Goal: Information Seeking & Learning: Learn about a topic

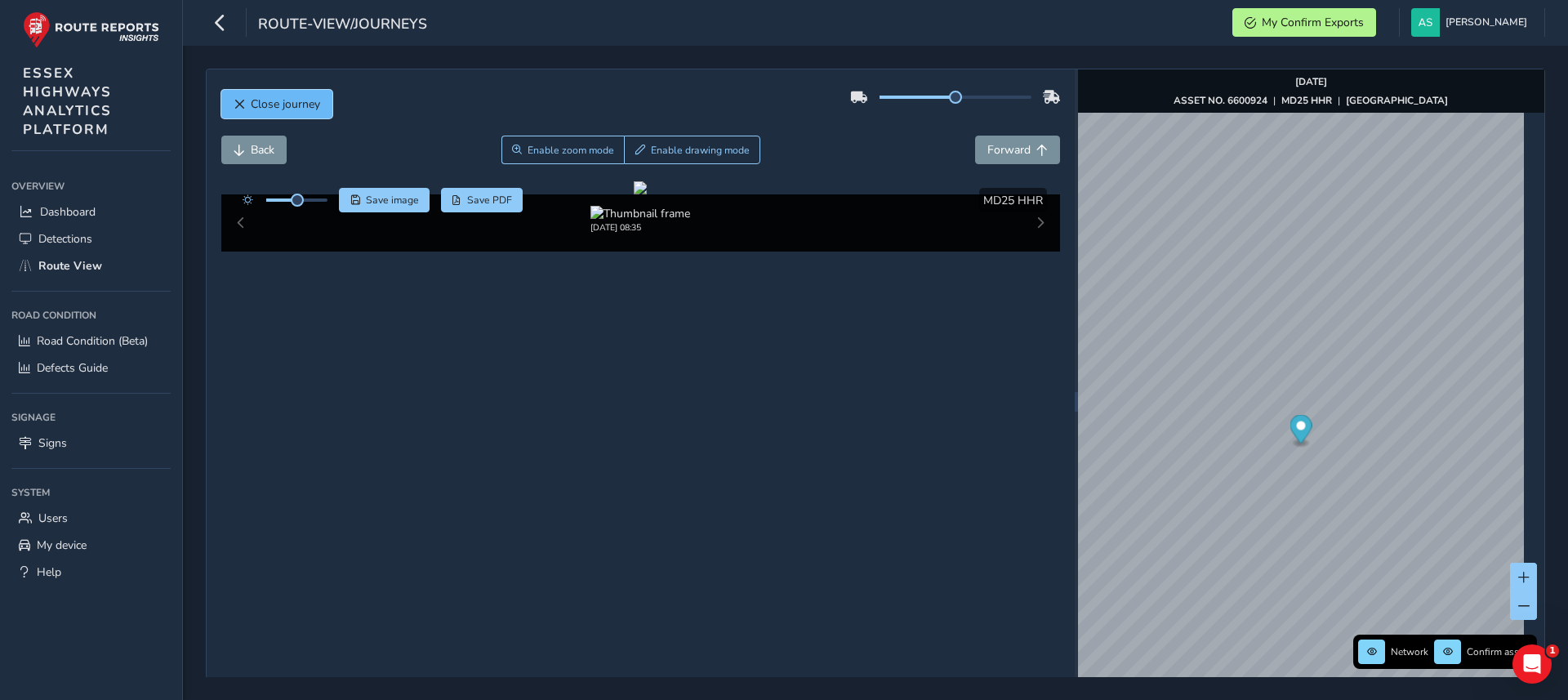
click at [273, 100] on span "Close journey" at bounding box center [285, 104] width 69 height 16
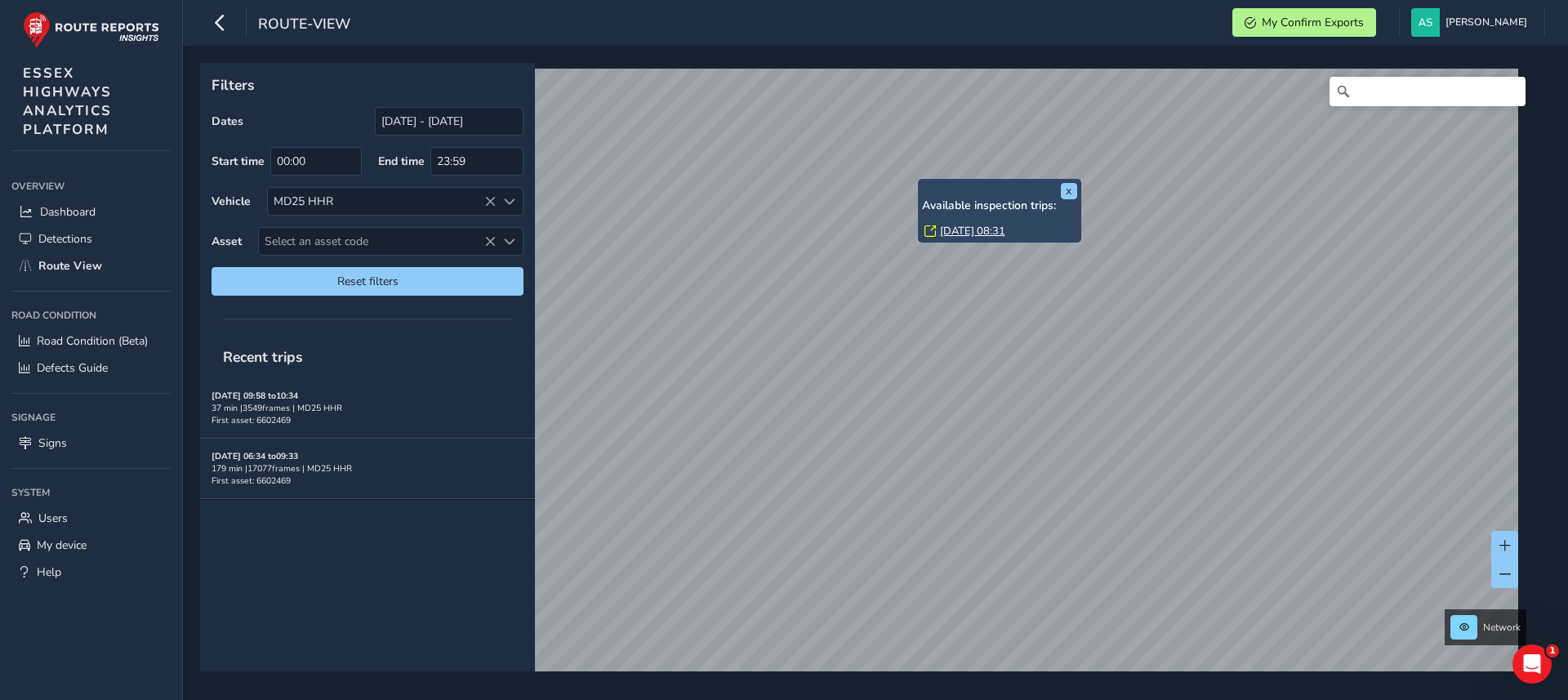
click at [961, 230] on link "[DATE] 08:31" at bounding box center [972, 231] width 65 height 15
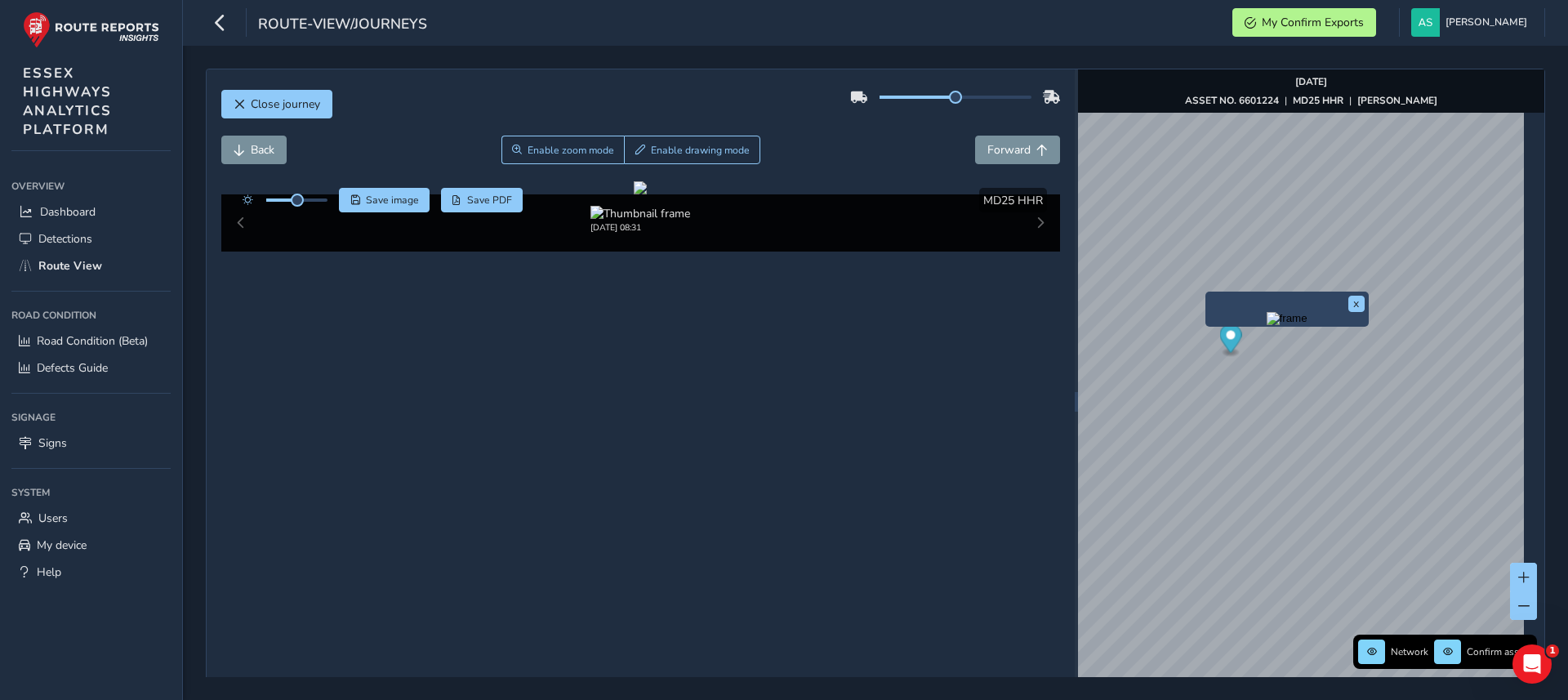
click at [1266, 322] on img "Preview frame" at bounding box center [1286, 318] width 41 height 13
click at [1242, 344] on img "Preview frame" at bounding box center [1262, 337] width 41 height 13
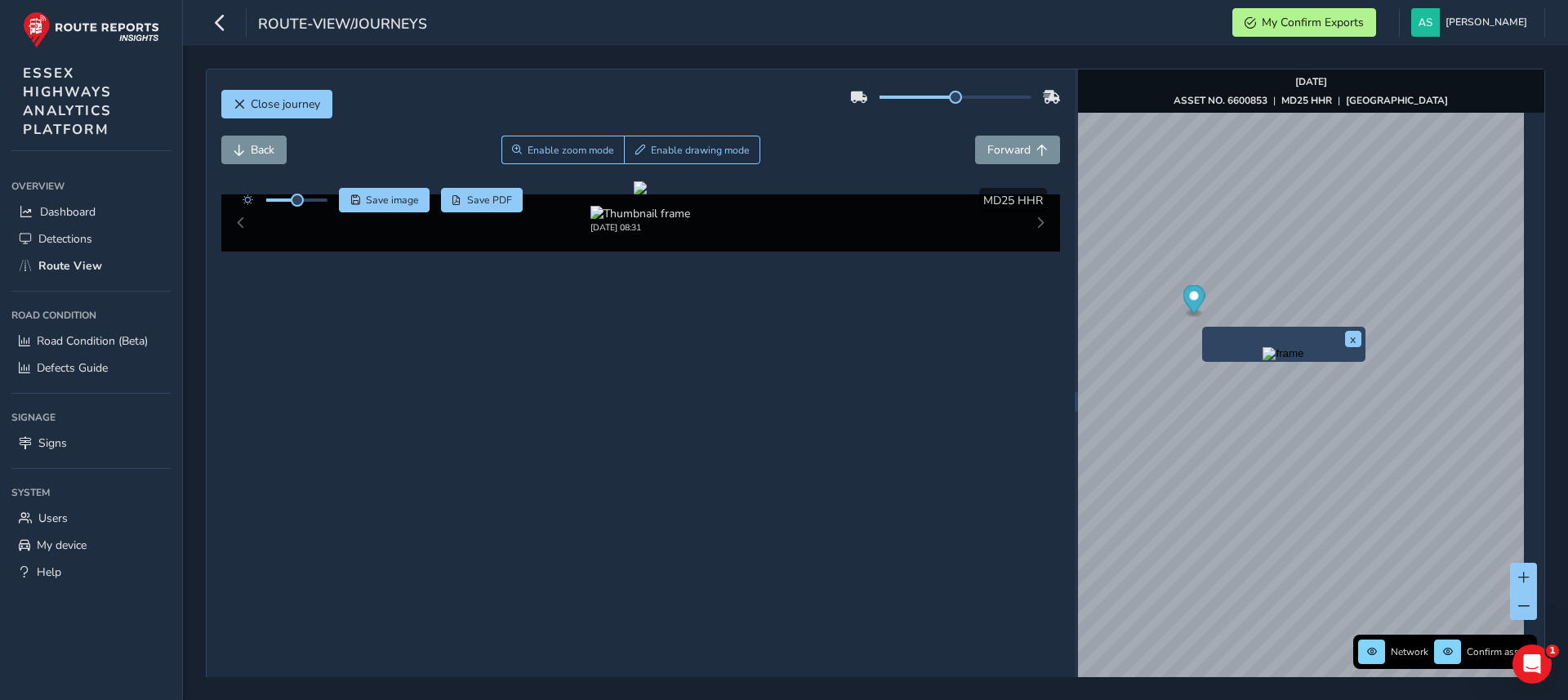
click at [1262, 360] on img "Preview frame" at bounding box center [1282, 353] width 41 height 13
click at [1286, 357] on img "Preview frame" at bounding box center [1306, 351] width 41 height 13
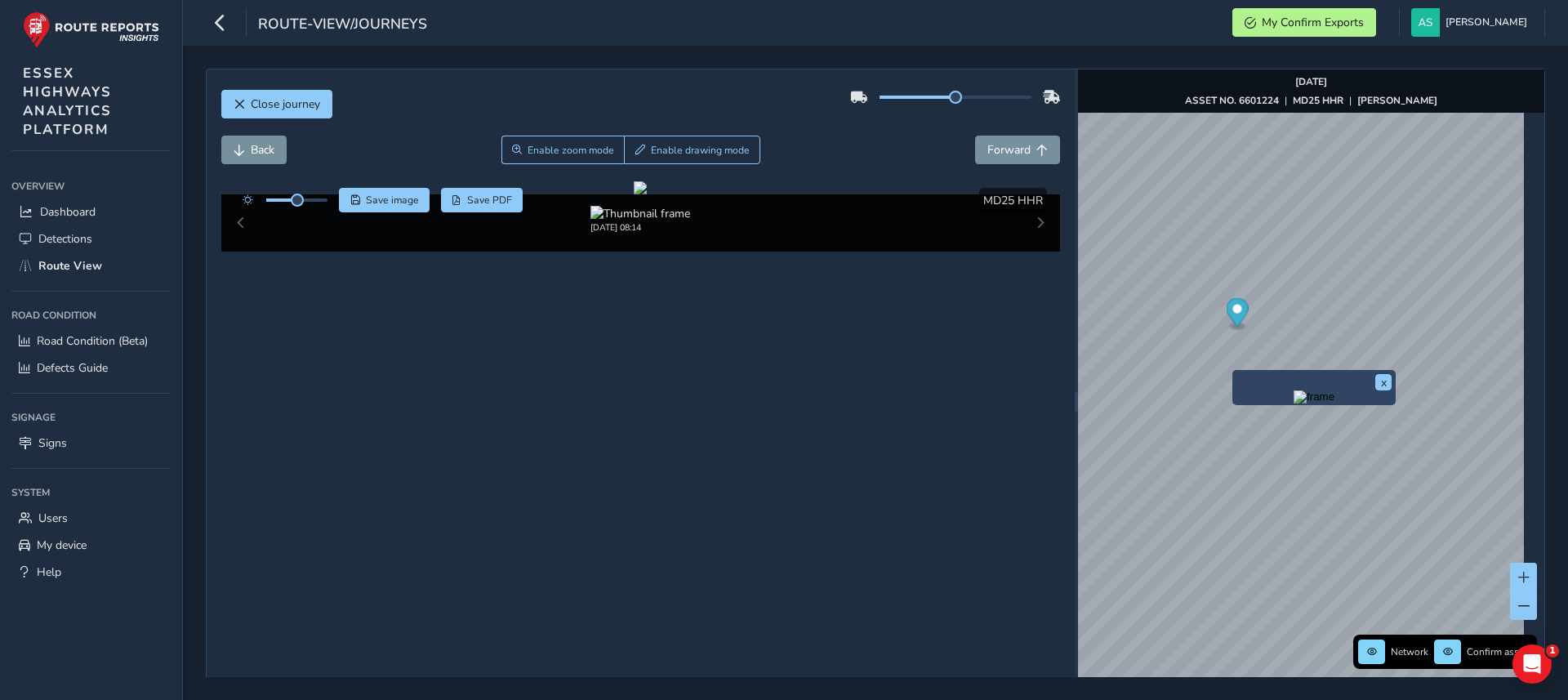
click at [1293, 403] on img "Preview frame" at bounding box center [1313, 397] width 41 height 13
click at [1000, 146] on span "Forward" at bounding box center [1009, 150] width 43 height 16
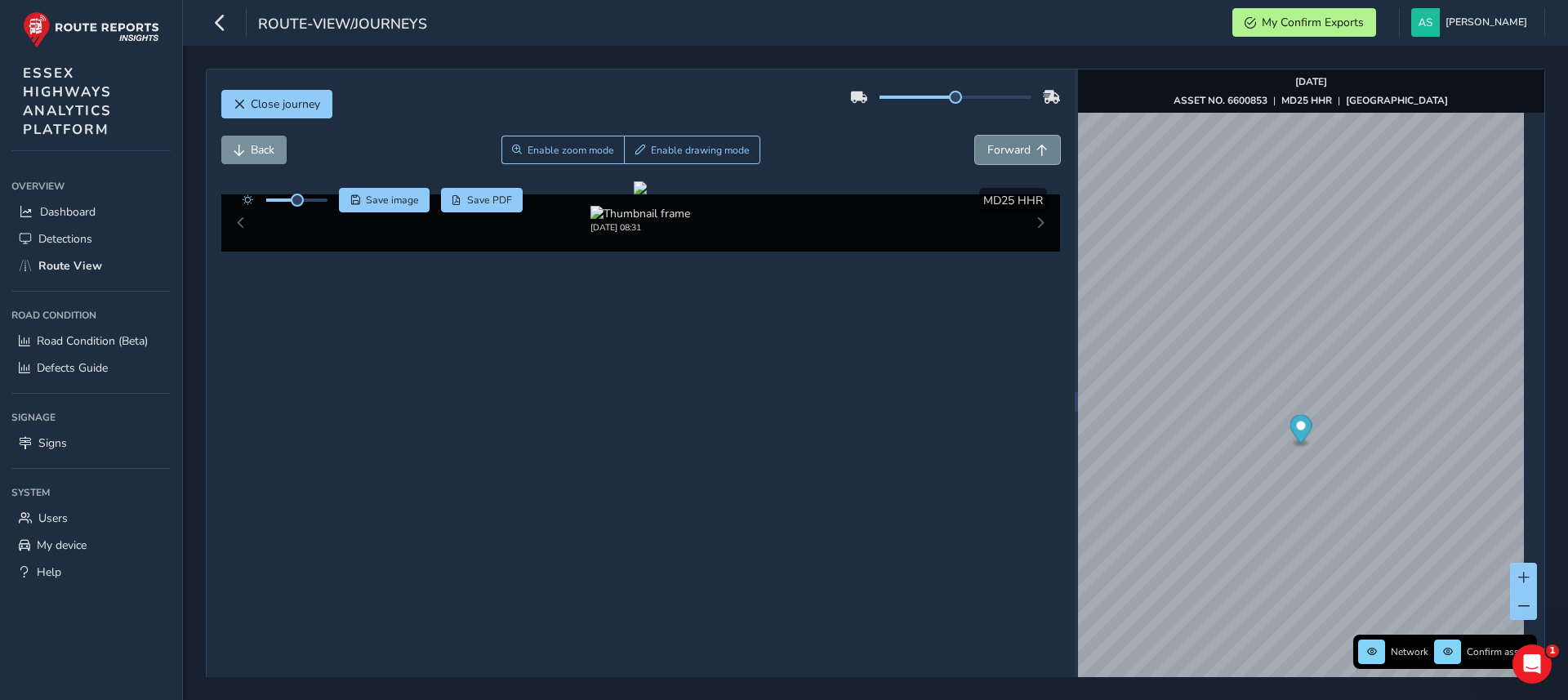
click at [1000, 146] on span "Forward" at bounding box center [1009, 150] width 43 height 16
click at [1332, 373] on img "Preview frame" at bounding box center [1352, 366] width 41 height 13
click at [987, 151] on span "Forward" at bounding box center [1009, 150] width 43 height 16
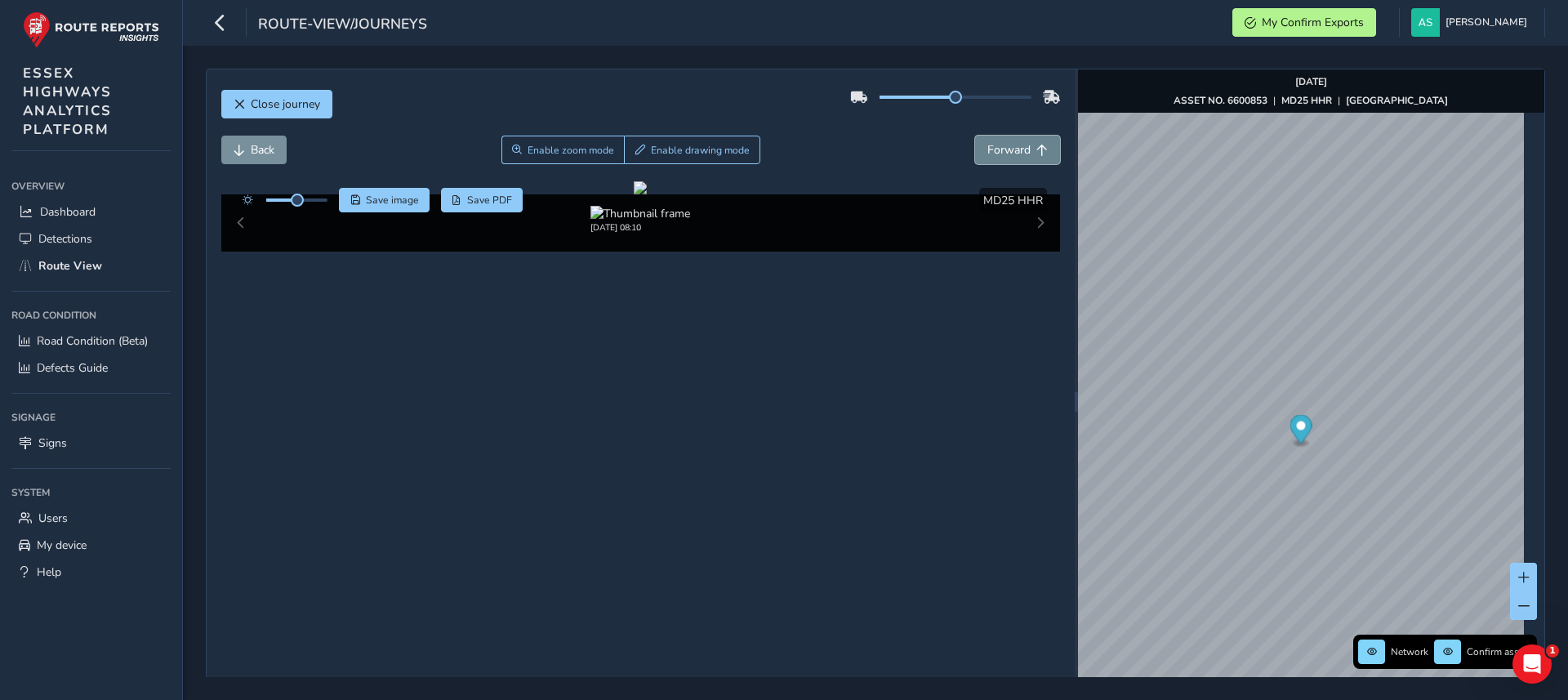
click at [987, 151] on span "Forward" at bounding box center [1009, 150] width 43 height 16
click at [987, 150] on span "Forward" at bounding box center [1009, 150] width 43 height 16
click at [987, 149] on span "Forward" at bounding box center [1009, 150] width 43 height 16
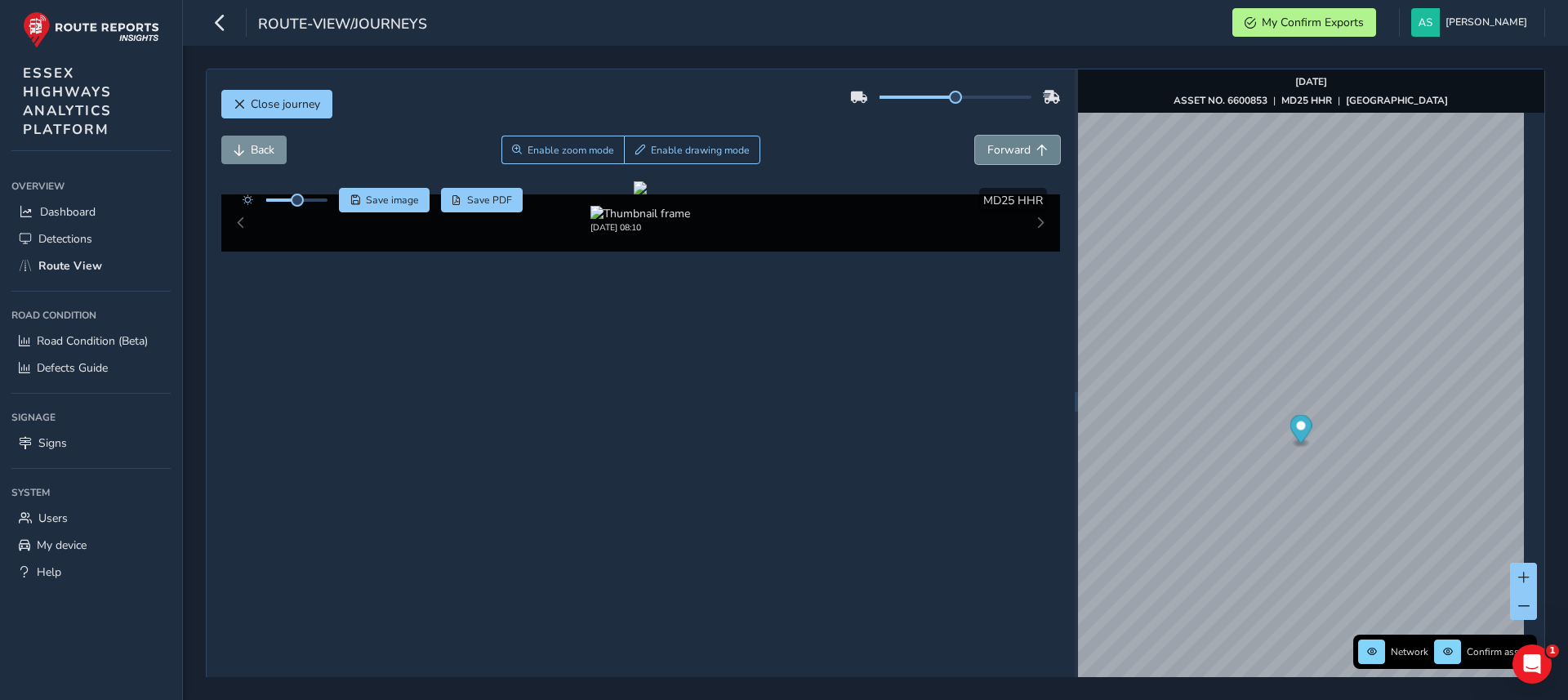
click at [987, 149] on span "Forward" at bounding box center [1009, 150] width 43 height 16
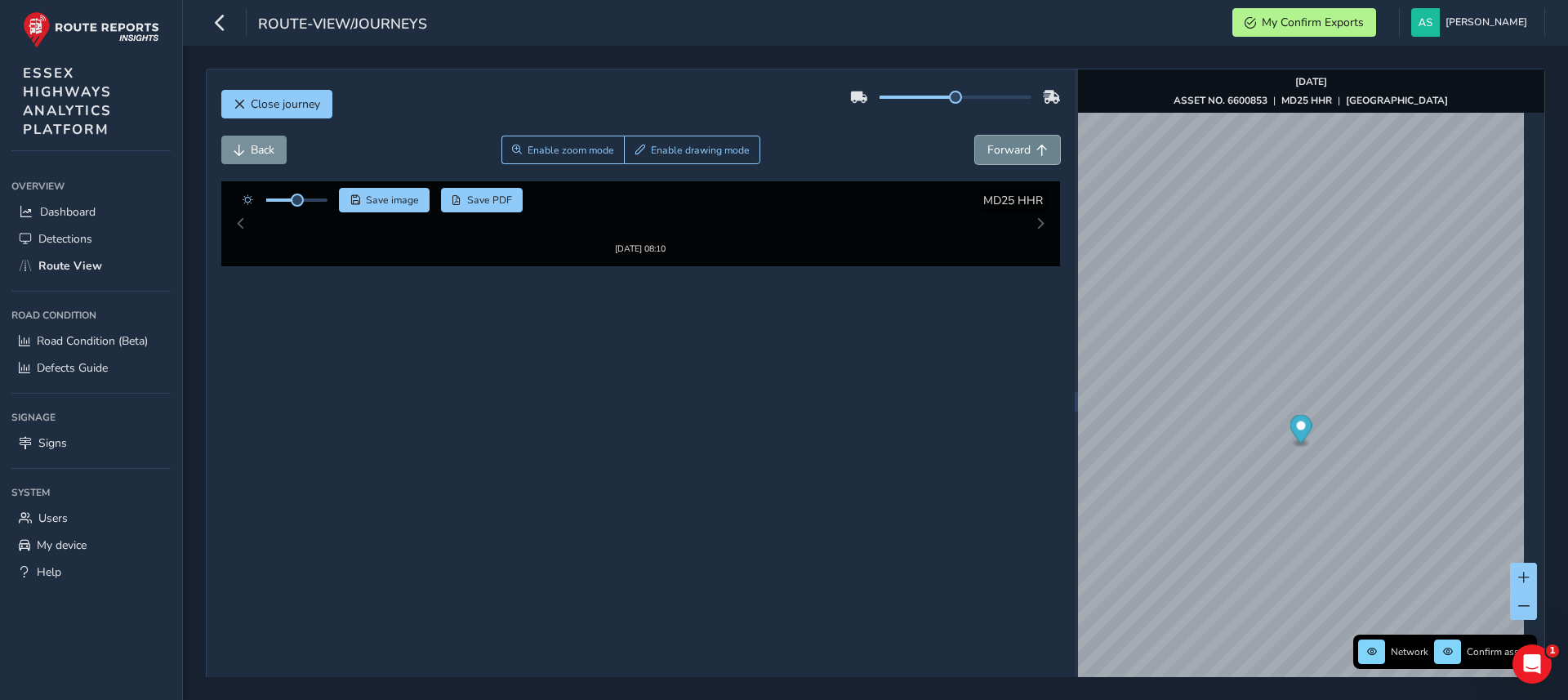
click at [987, 148] on span "Forward" at bounding box center [1009, 150] width 43 height 16
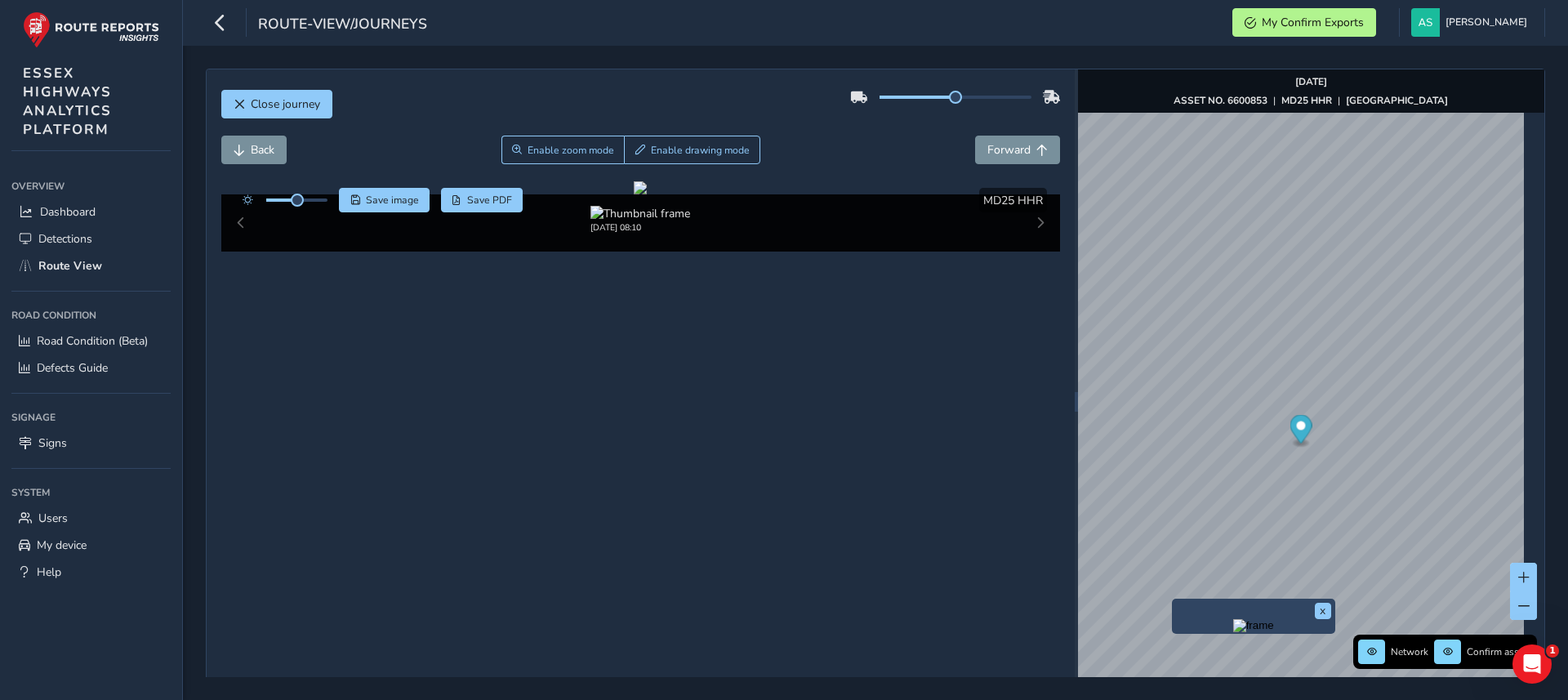
click at [1233, 632] on img "Preview frame" at bounding box center [1253, 626] width 41 height 13
click at [1009, 152] on span "Forward" at bounding box center [1009, 150] width 43 height 16
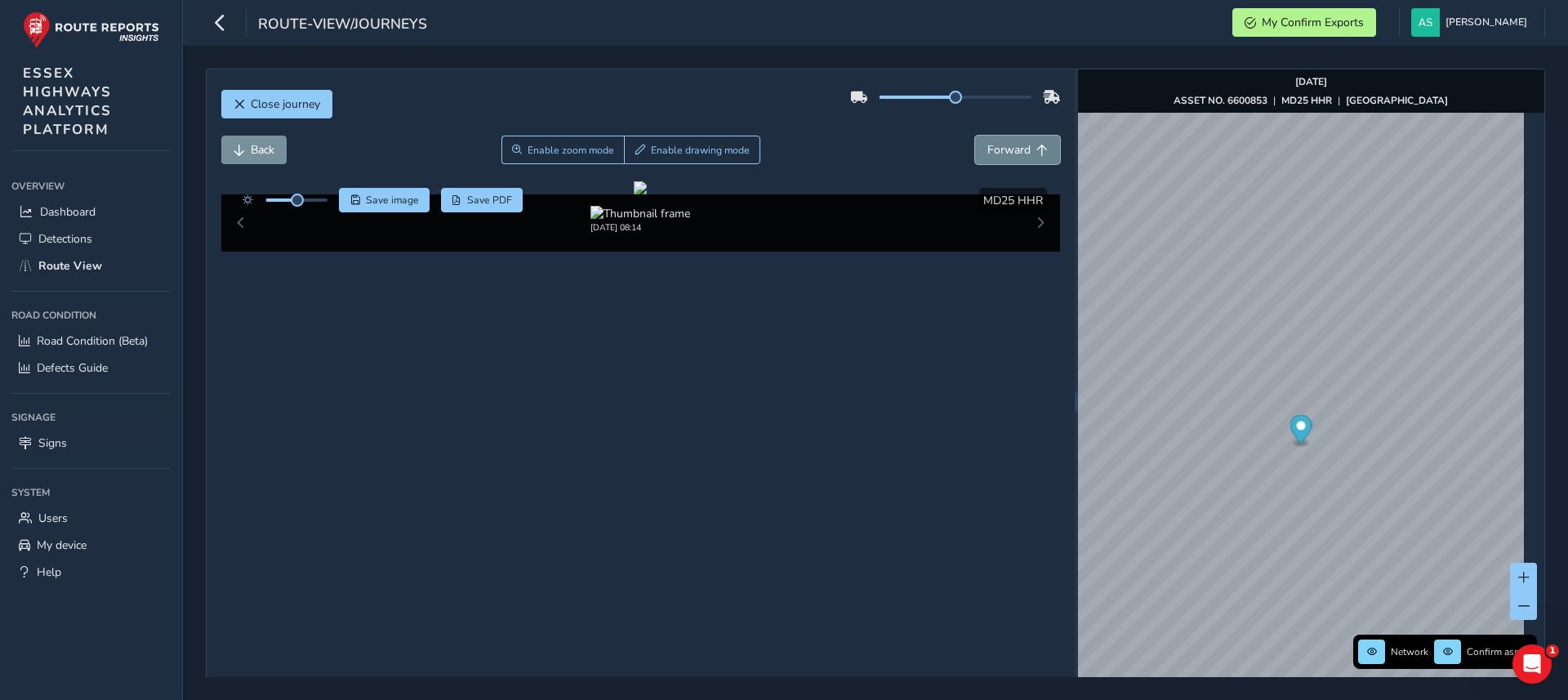
click at [1009, 152] on span "Forward" at bounding box center [1009, 150] width 43 height 16
click at [1008, 150] on span "Forward" at bounding box center [1009, 150] width 43 height 16
